Goal: Task Accomplishment & Management: Use online tool/utility

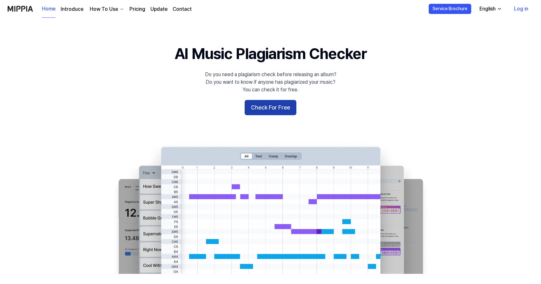
click at [263, 107] on button "Check For Free" at bounding box center [270, 107] width 52 height 15
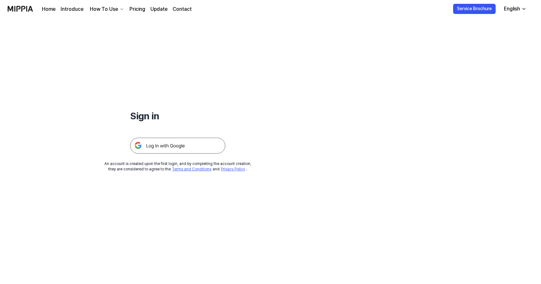
click at [198, 143] on img at bounding box center [177, 146] width 95 height 16
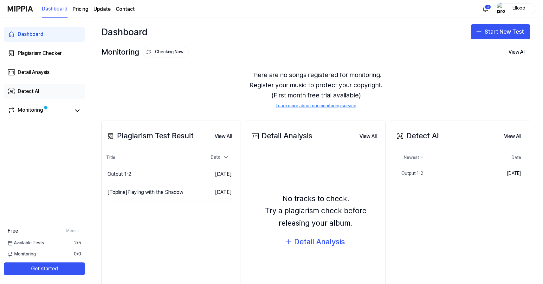
click at [48, 91] on link "Detect AI" at bounding box center [44, 91] width 81 height 15
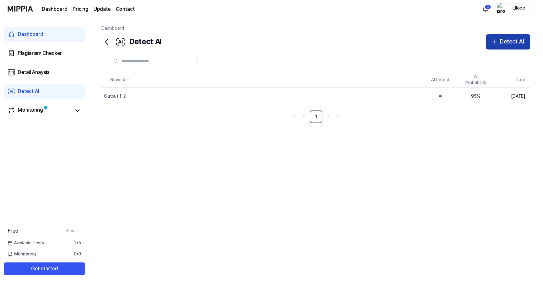
click at [499, 37] on button "Detect AI" at bounding box center [508, 41] width 44 height 15
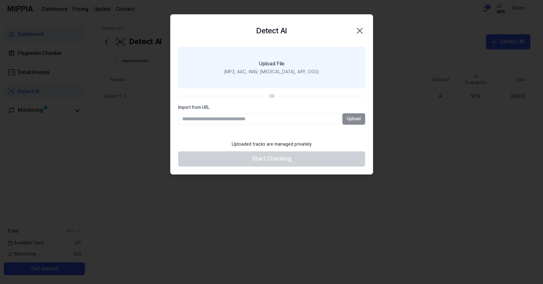
click at [271, 65] on div "Upload File" at bounding box center [271, 64] width 25 height 8
click at [0, 0] on input "Upload File (MP3, AAC, WAV, FLAC, AIFF, OGG)" at bounding box center [0, 0] width 0 height 0
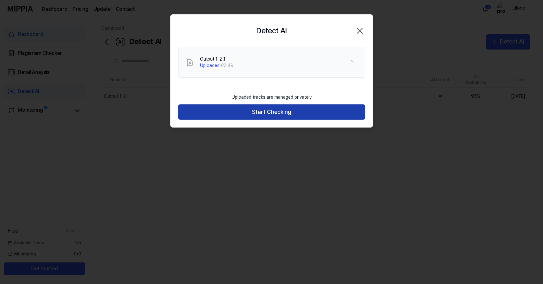
click at [303, 113] on button "Start Checking" at bounding box center [271, 111] width 187 height 15
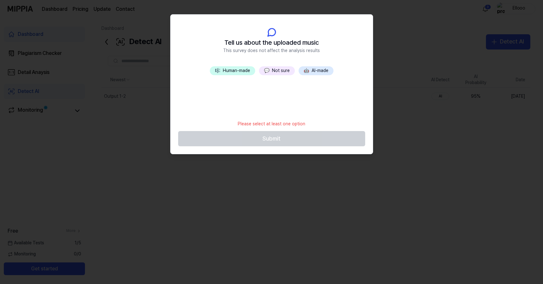
click at [248, 71] on button "🎼 Human-made" at bounding box center [232, 70] width 45 height 9
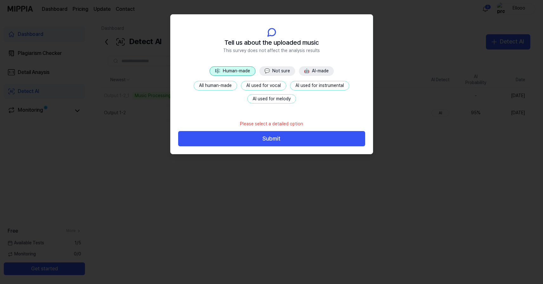
click at [250, 86] on button "AI used for vocal" at bounding box center [263, 86] width 45 height 10
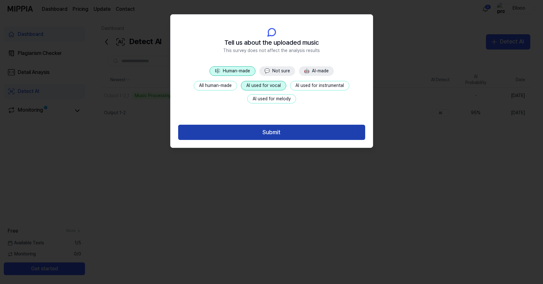
click at [254, 134] on button "Submit" at bounding box center [271, 132] width 187 height 15
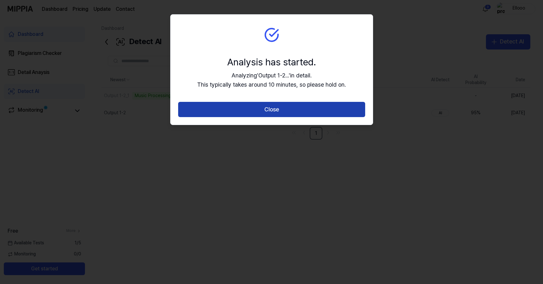
click at [258, 114] on button "Close" at bounding box center [271, 109] width 187 height 15
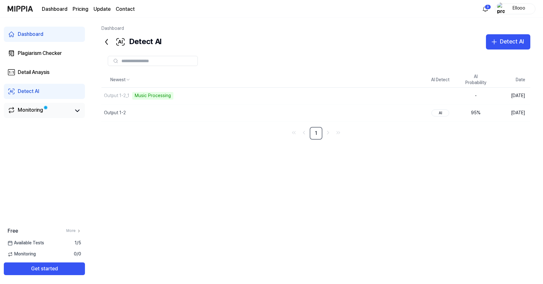
click at [44, 116] on div "Monitoring" at bounding box center [44, 110] width 81 height 15
click at [56, 111] on link "Monitoring" at bounding box center [39, 110] width 63 height 9
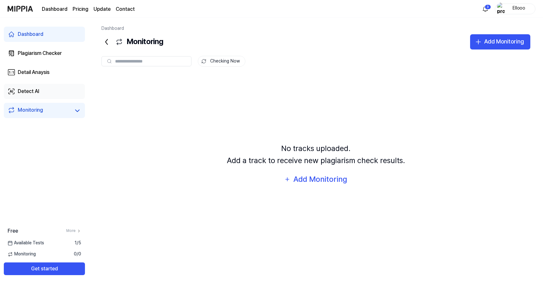
click at [68, 91] on link "Detect AI" at bounding box center [44, 91] width 81 height 15
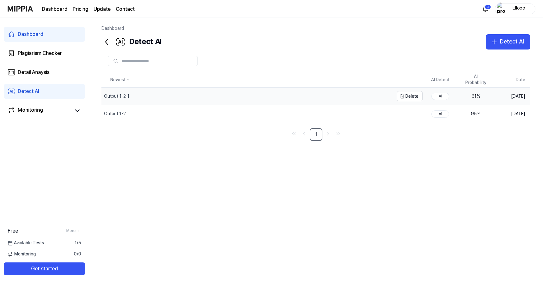
click at [118, 95] on div "Output 1-2_1" at bounding box center [116, 96] width 25 height 6
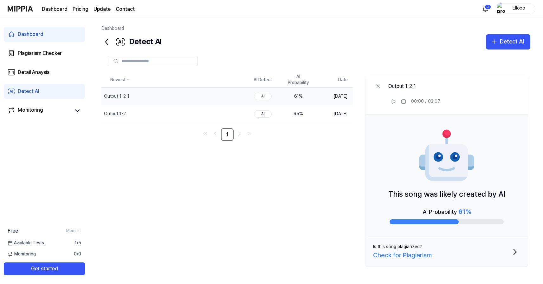
click at [417, 255] on div "Check for Plagiarism" at bounding box center [402, 255] width 59 height 10
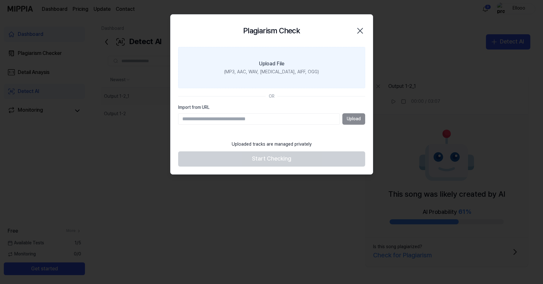
click at [291, 68] on label "Upload File (MP3, AAC, WAV, FLAC, AIFF, OGG)" at bounding box center [271, 67] width 187 height 41
click at [0, 0] on input "Upload File (MP3, AAC, WAV, FLAC, AIFF, OGG)" at bounding box center [0, 0] width 0 height 0
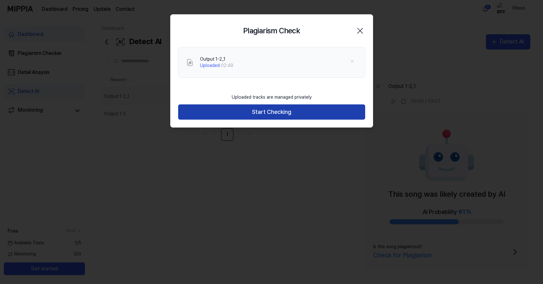
click at [316, 118] on button "Start Checking" at bounding box center [271, 111] width 187 height 15
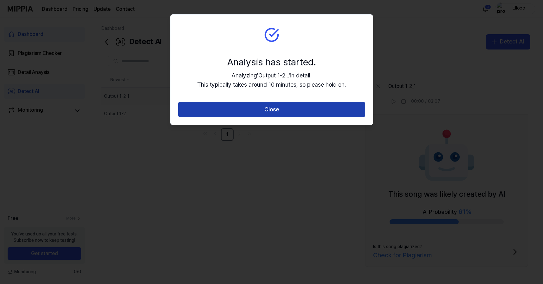
click at [301, 111] on button "Close" at bounding box center [271, 109] width 187 height 15
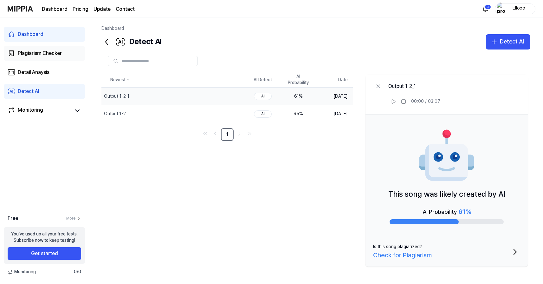
click at [57, 55] on div "Plagiarism Checker" at bounding box center [40, 53] width 44 height 8
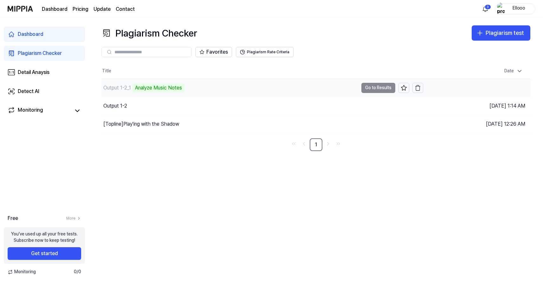
click at [381, 88] on td "Output 1-2_1 Analyze Music Notes Go to Results" at bounding box center [262, 88] width 322 height 18
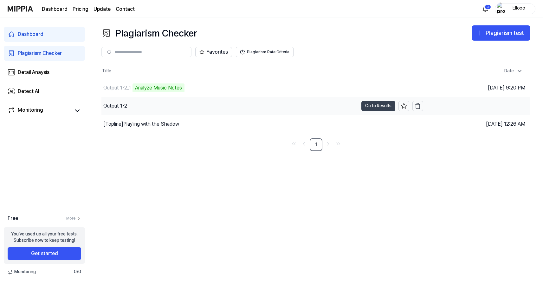
click at [376, 107] on button "Go to Results" at bounding box center [378, 106] width 34 height 10
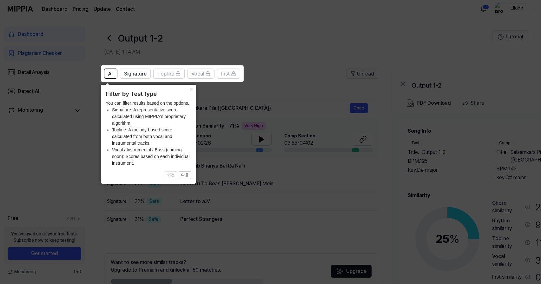
click at [260, 96] on icon at bounding box center [271, 142] width 543 height 284
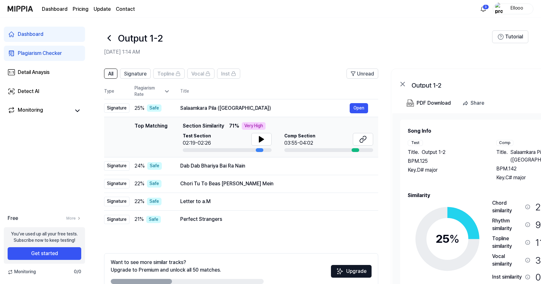
click at [112, 42] on icon at bounding box center [109, 38] width 10 height 10
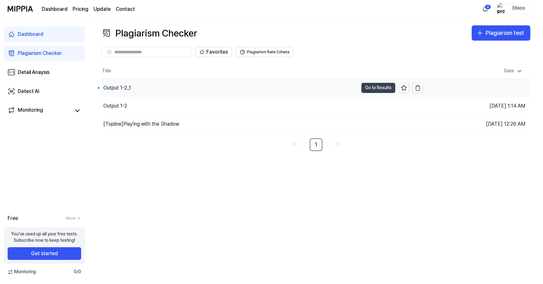
click at [388, 88] on button "Go to Results" at bounding box center [378, 88] width 34 height 10
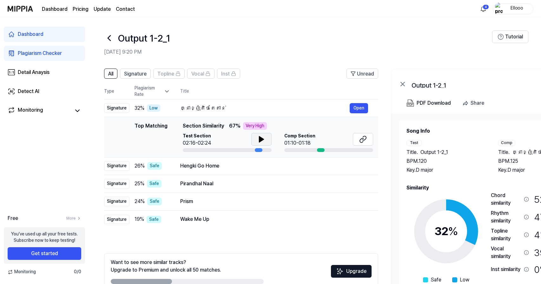
click at [251, 139] on button at bounding box center [261, 139] width 20 height 13
click at [358, 219] on button "Open" at bounding box center [358, 219] width 18 height 10
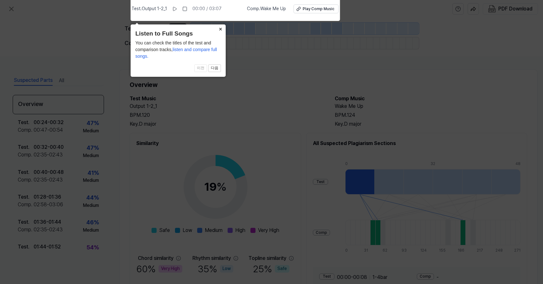
click at [219, 30] on button "×" at bounding box center [221, 28] width 10 height 9
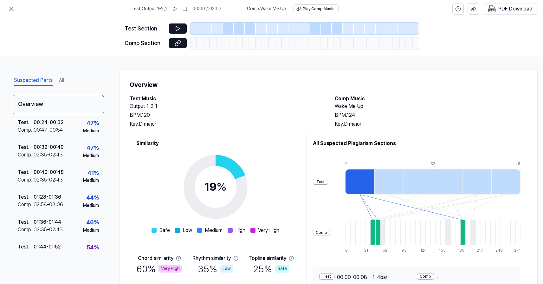
click at [313, 183] on div "Test" at bounding box center [320, 182] width 15 height 6
click at [177, 45] on icon at bounding box center [176, 43] width 3 height 3
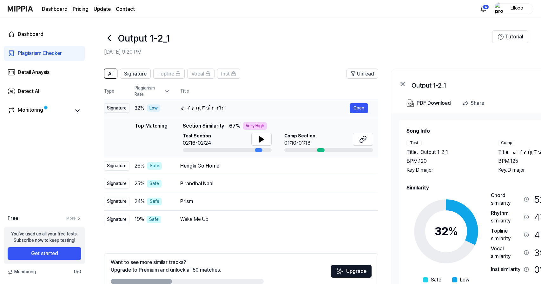
click at [226, 111] on div "គ្នាខ្ញុំតិចតែតាន់" at bounding box center [264, 108] width 169 height 8
click at [361, 111] on button "Open" at bounding box center [358, 108] width 18 height 10
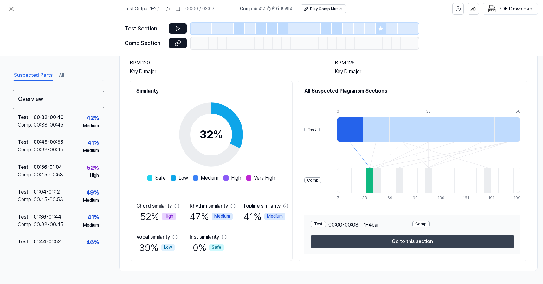
click at [345, 243] on button "Go to this section" at bounding box center [413, 241] width 204 height 13
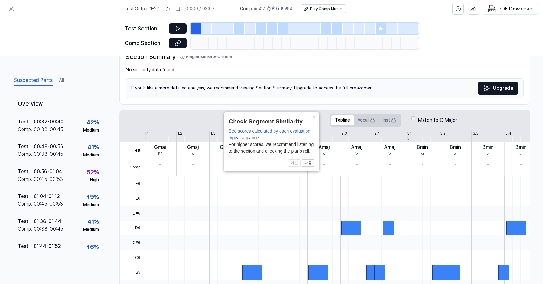
scroll to position [42, 0]
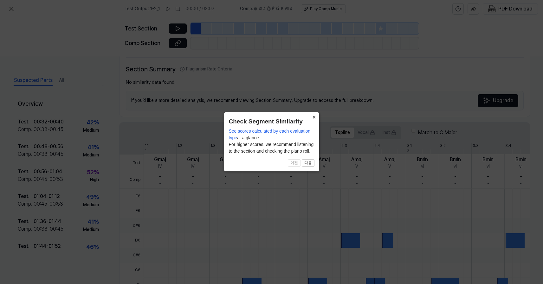
click at [314, 115] on button "×" at bounding box center [314, 116] width 10 height 9
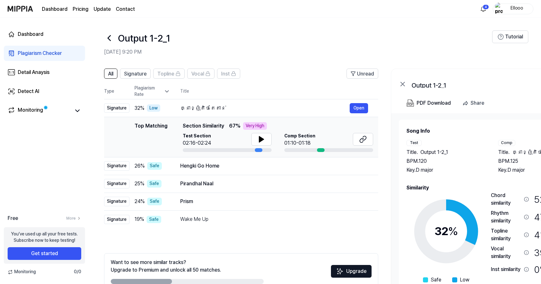
click at [107, 42] on icon at bounding box center [109, 38] width 10 height 10
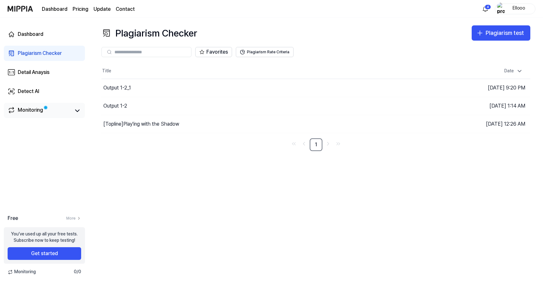
click at [62, 116] on div "Monitoring" at bounding box center [44, 110] width 81 height 15
click at [84, 115] on div "Monitoring" at bounding box center [44, 110] width 81 height 15
click at [78, 111] on icon at bounding box center [77, 111] width 4 height 2
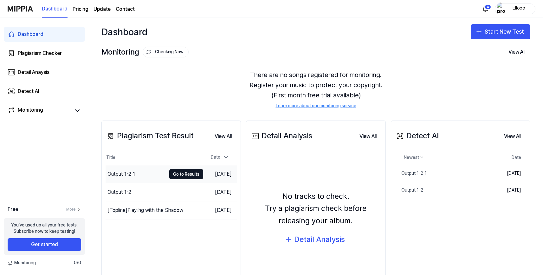
click at [160, 171] on td "Output 1-2_1 Go to Results" at bounding box center [155, 174] width 98 height 18
click at [122, 170] on div "Output 1-2_1" at bounding box center [121, 174] width 28 height 8
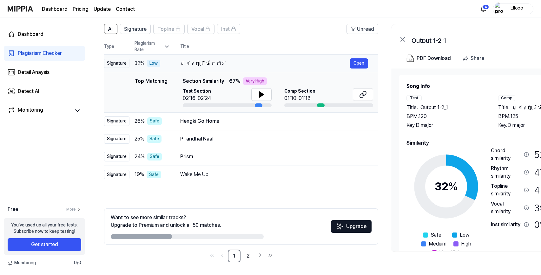
scroll to position [45, 0]
